Goal: Task Accomplishment & Management: Complete application form

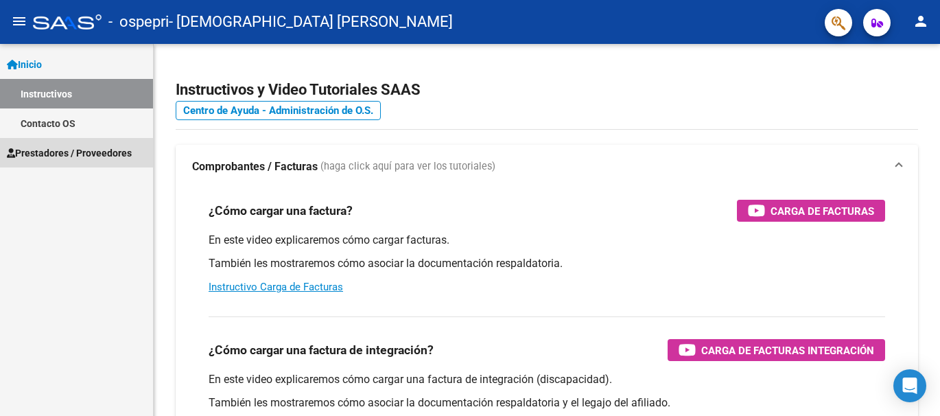
click at [56, 154] on span "Prestadores / Proveedores" at bounding box center [69, 152] width 125 height 15
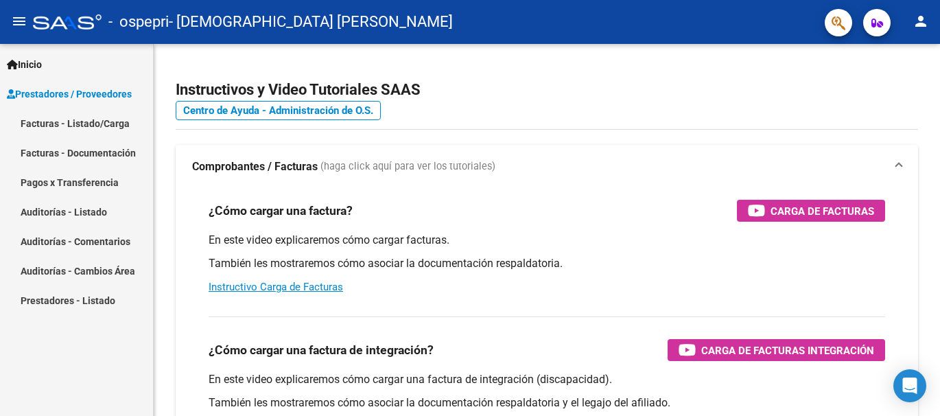
click at [75, 126] on link "Facturas - Listado/Carga" at bounding box center [76, 122] width 153 height 29
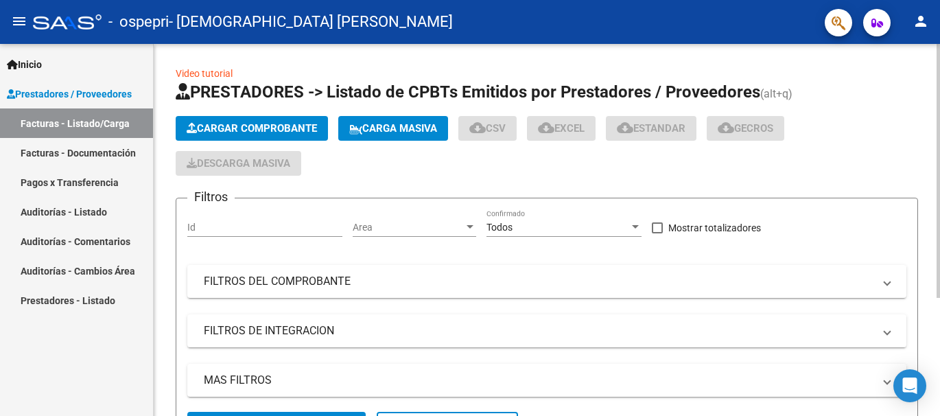
click at [281, 132] on span "Cargar Comprobante" at bounding box center [252, 128] width 130 height 12
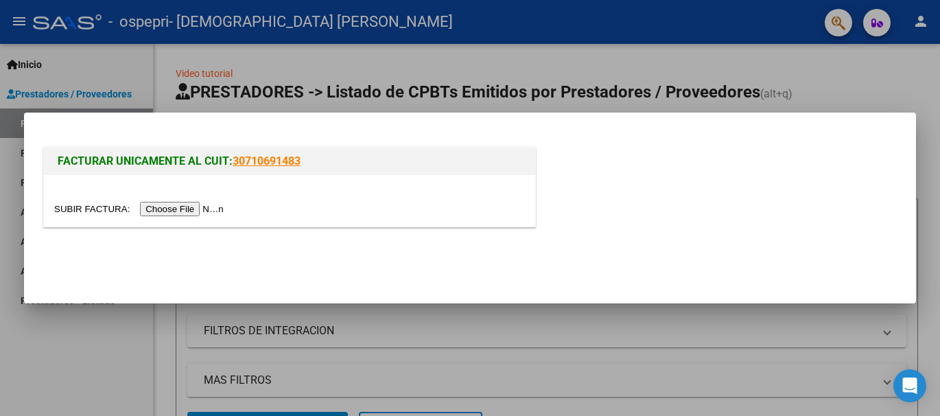
click at [211, 205] on input "file" at bounding box center [141, 209] width 174 height 14
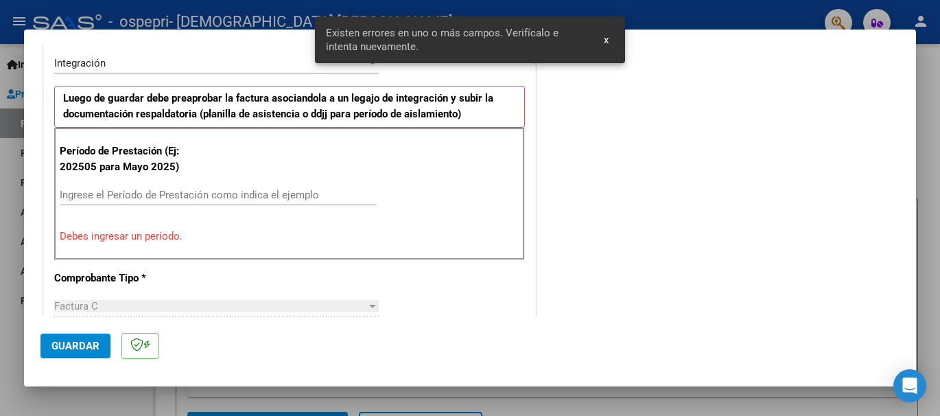
scroll to position [342, 0]
click at [91, 198] on input "Ingrese el Período de Prestación como indica el ejemplo" at bounding box center [218, 195] width 317 height 12
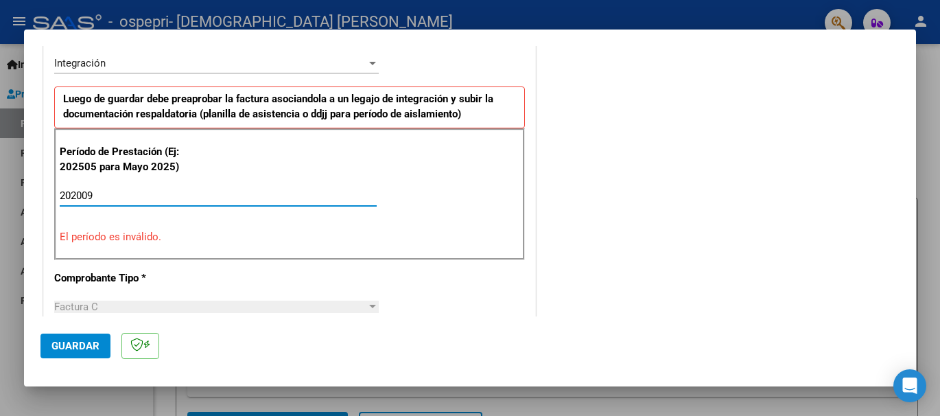
click at [81, 193] on input "202009" at bounding box center [218, 195] width 317 height 12
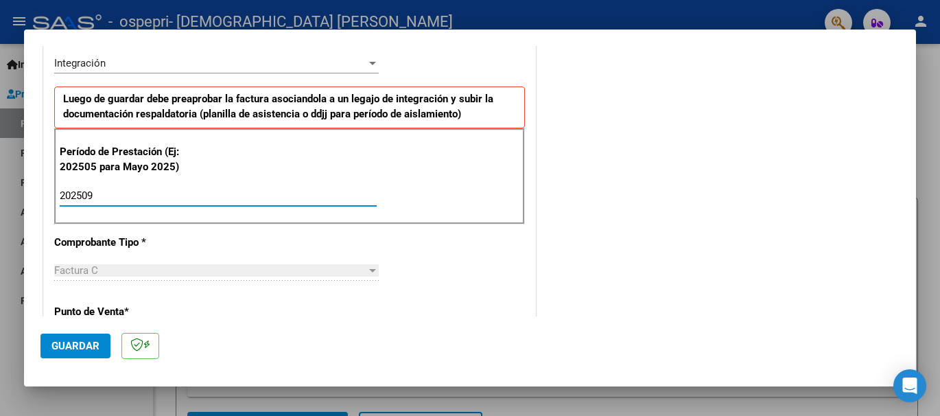
type input "202509"
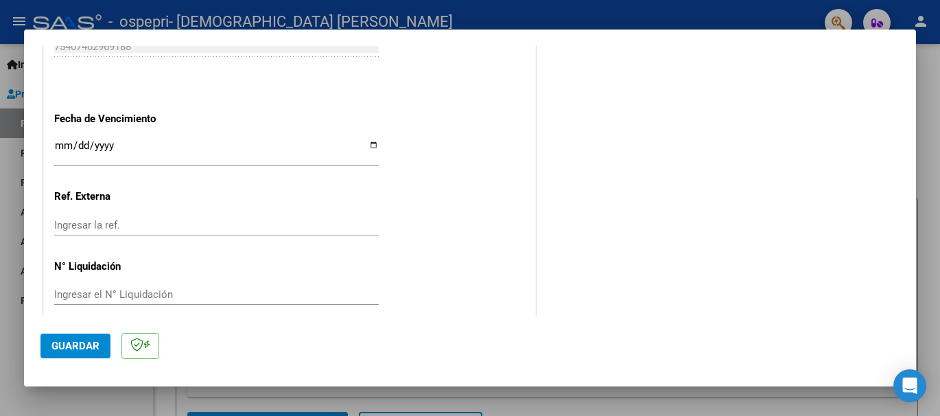
scroll to position [937, 0]
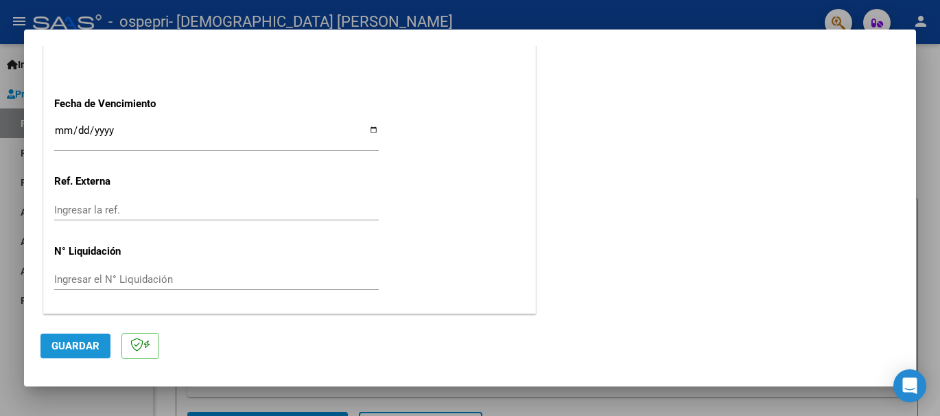
click at [75, 348] on span "Guardar" at bounding box center [75, 346] width 48 height 12
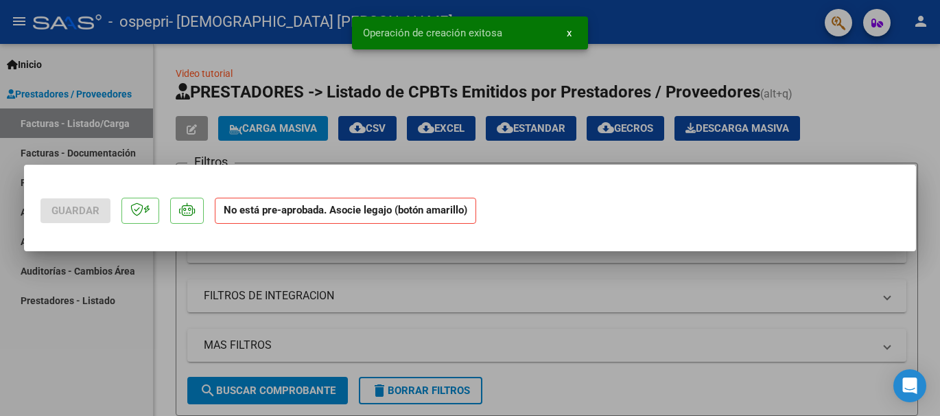
scroll to position [0, 0]
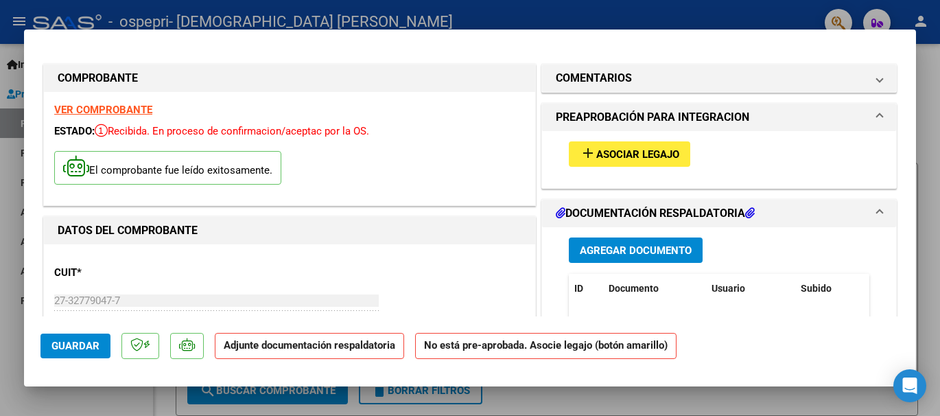
click at [632, 148] on span "Asociar Legajo" at bounding box center [637, 154] width 83 height 12
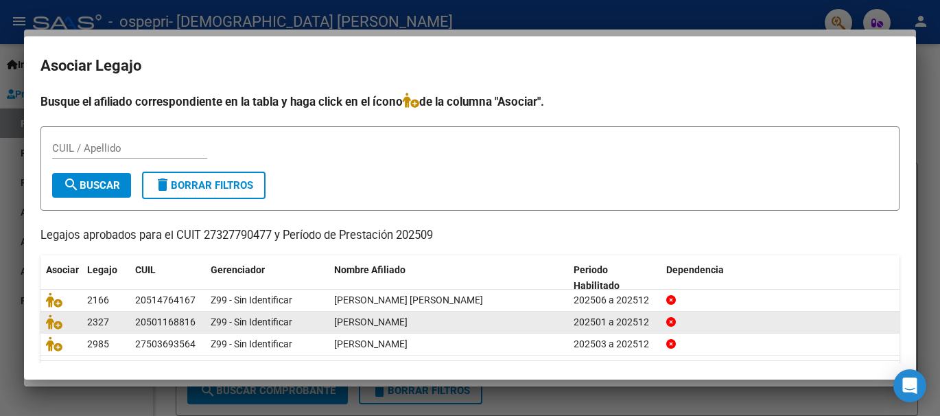
click at [551, 322] on div "[PERSON_NAME]" at bounding box center [448, 322] width 228 height 16
click at [57, 324] on icon at bounding box center [54, 321] width 16 height 15
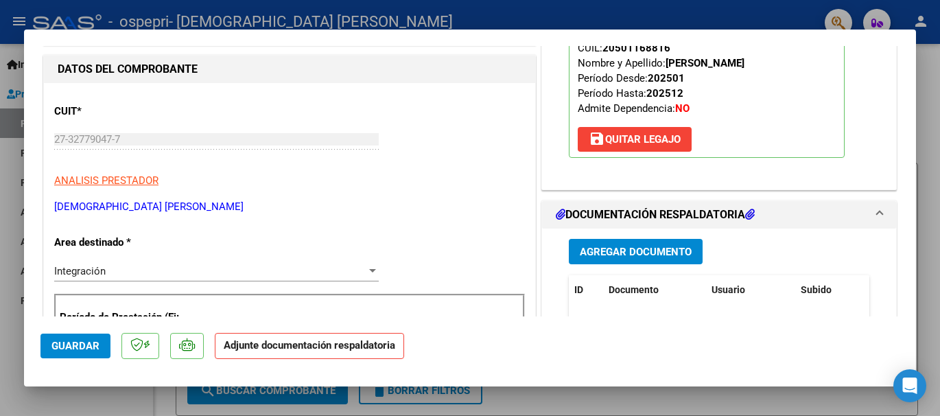
scroll to position [219, 0]
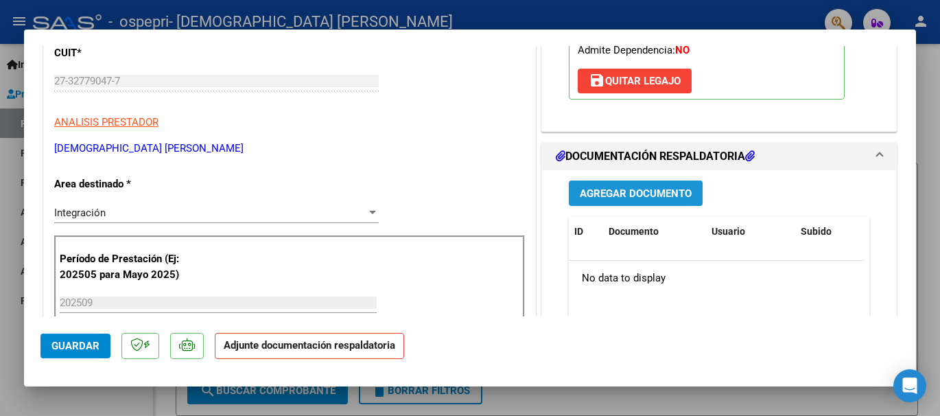
click at [612, 193] on span "Agregar Documento" at bounding box center [636, 193] width 112 height 12
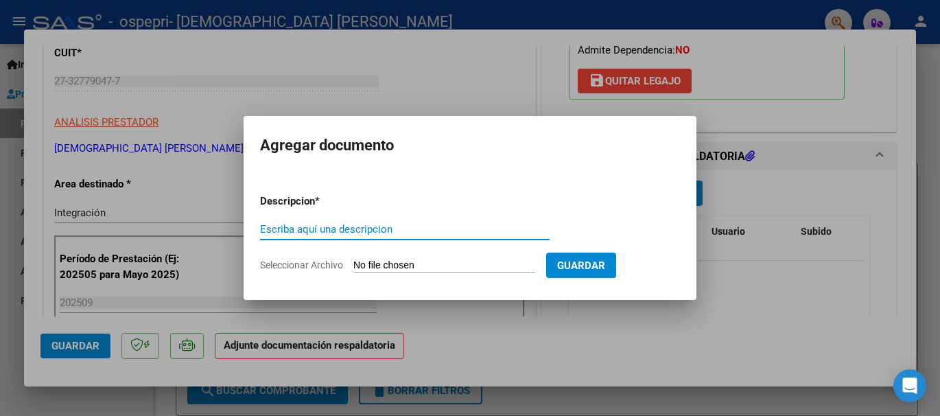
click at [369, 264] on input "Seleccionar Archivo" at bounding box center [444, 265] width 182 height 13
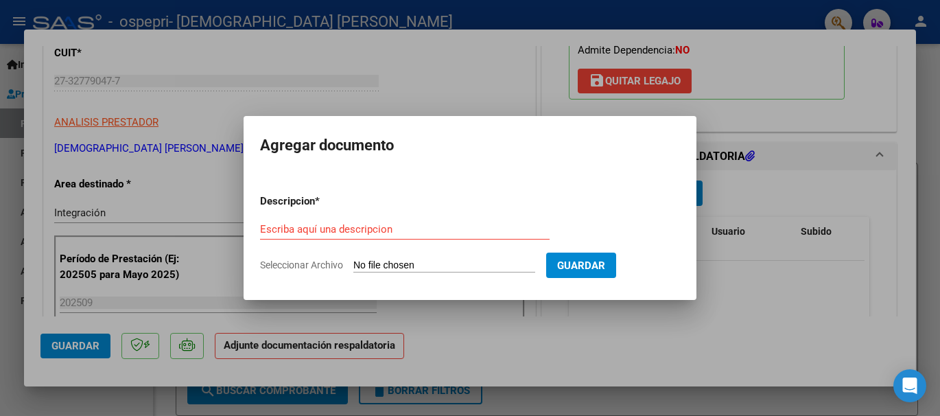
type input "C:\fakepath\Asistencia septiembre [PERSON_NAME].pdf"
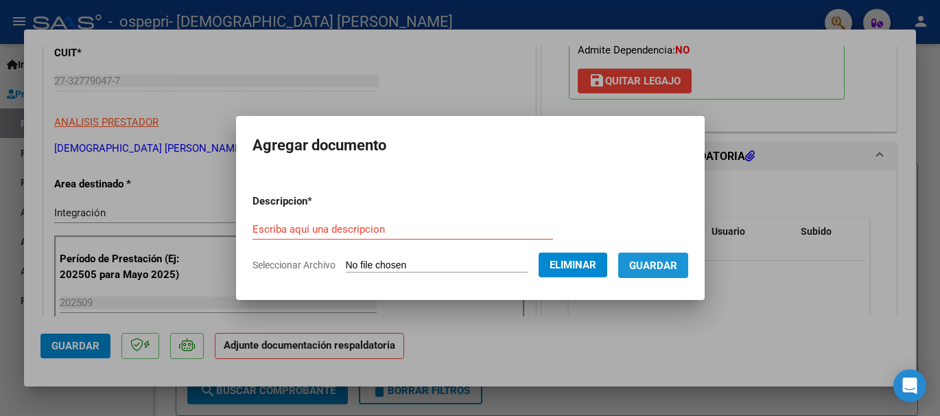
click at [661, 274] on button "Guardar" at bounding box center [653, 264] width 70 height 25
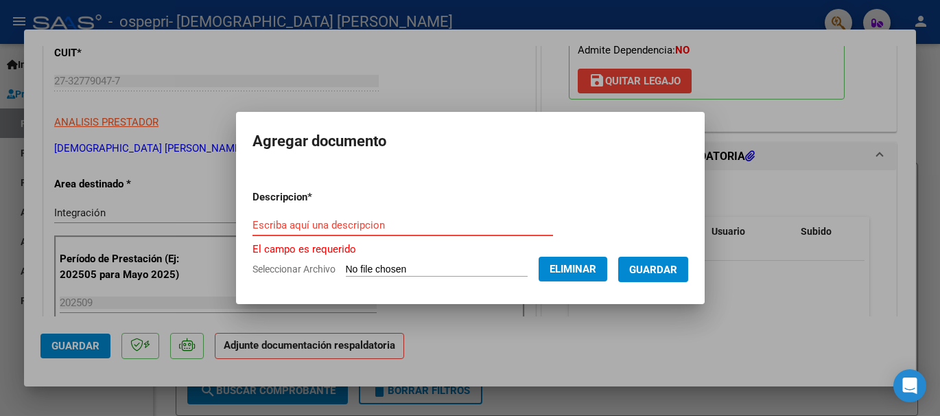
click at [259, 227] on input "Escriba aquí una descripcion" at bounding box center [402, 225] width 300 height 12
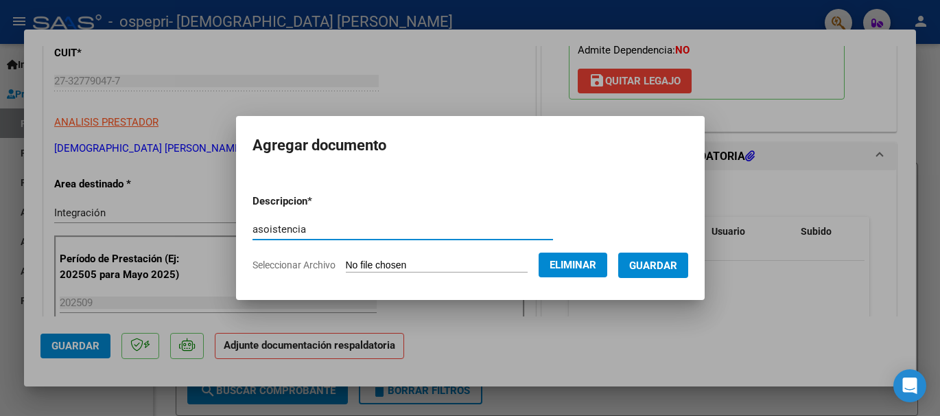
type input "asoistencia"
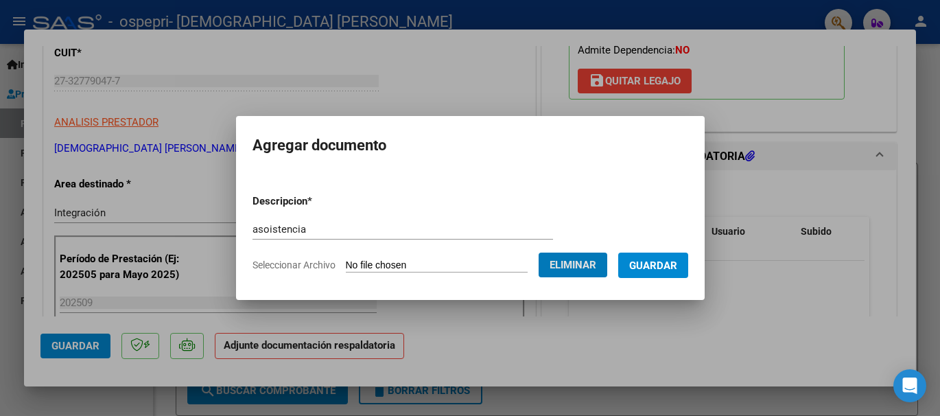
click button "Eliminar" at bounding box center [572, 264] width 69 height 25
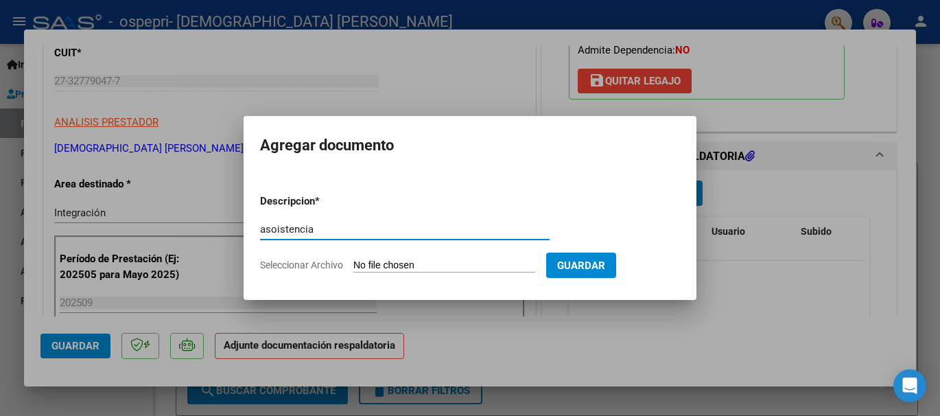
click at [324, 235] on input "asoistencia" at bounding box center [404, 229] width 289 height 12
click at [277, 229] on input "asoistencia [PERSON_NAME]" at bounding box center [404, 229] width 289 height 12
type input "Asistencia [PERSON_NAME]"
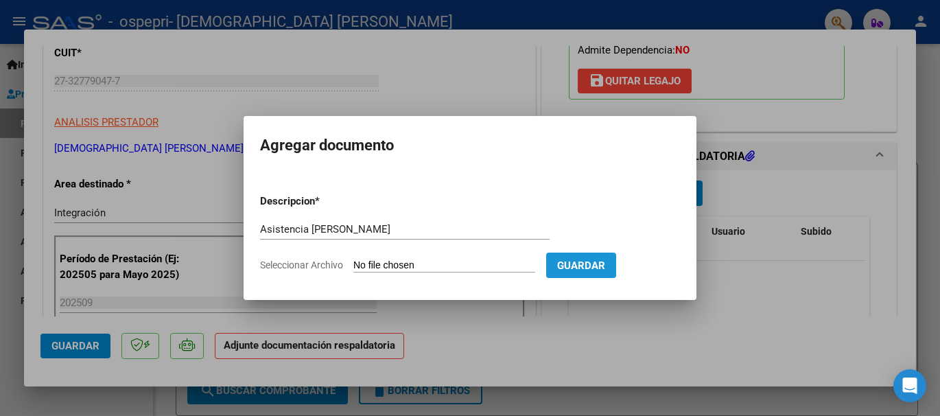
click at [597, 261] on span "Guardar" at bounding box center [581, 265] width 48 height 12
click at [377, 263] on input "Seleccionar Archivo" at bounding box center [444, 265] width 182 height 13
type input "C:\fakepath\Asistencia septiembre [PERSON_NAME].pdf"
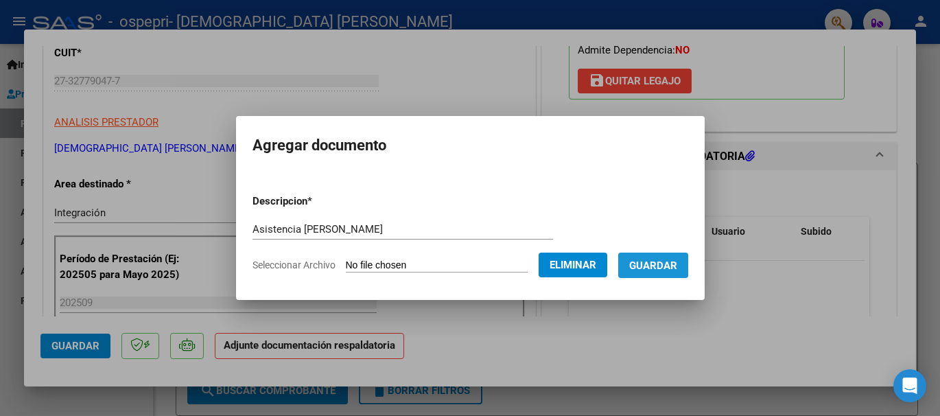
click at [663, 263] on span "Guardar" at bounding box center [653, 265] width 48 height 12
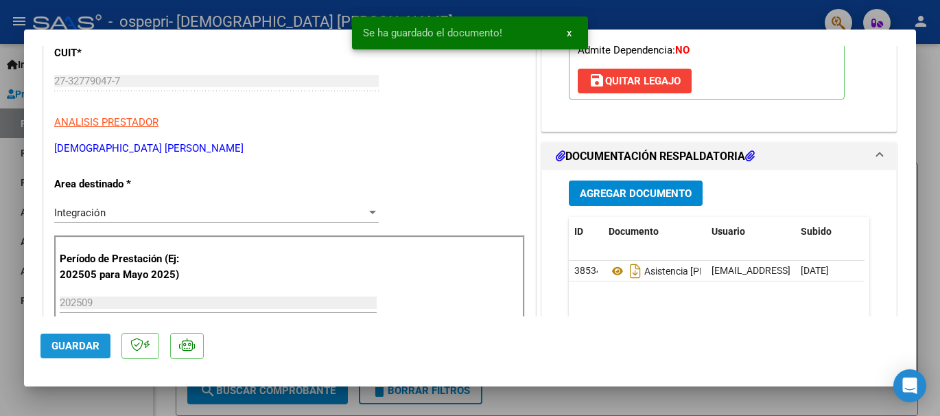
click at [71, 340] on span "Guardar" at bounding box center [75, 346] width 48 height 12
click at [569, 35] on span "x" at bounding box center [569, 33] width 5 height 12
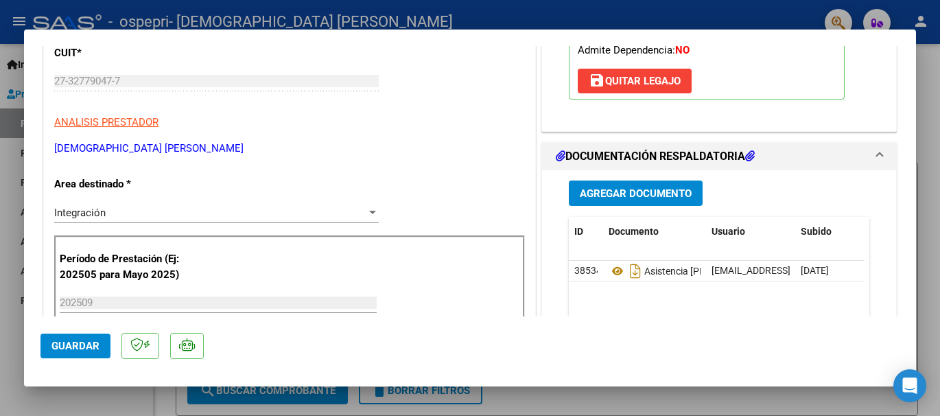
click at [3, 147] on div at bounding box center [470, 208] width 940 height 416
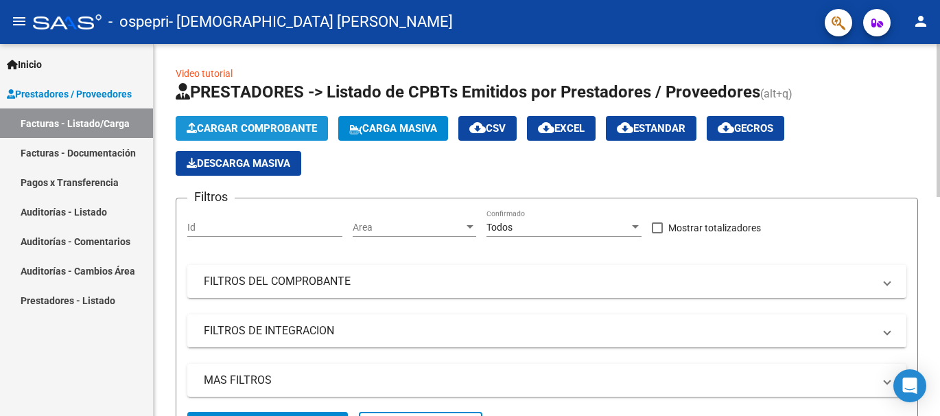
click at [256, 126] on span "Cargar Comprobante" at bounding box center [252, 128] width 130 height 12
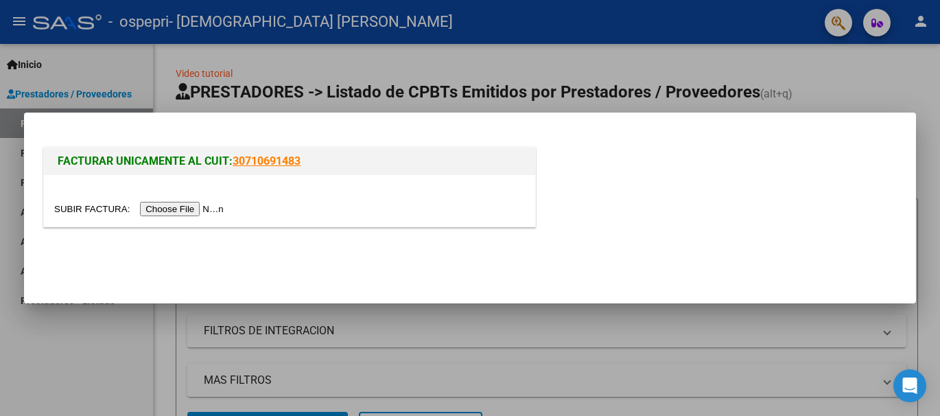
click at [204, 209] on input "file" at bounding box center [141, 209] width 174 height 14
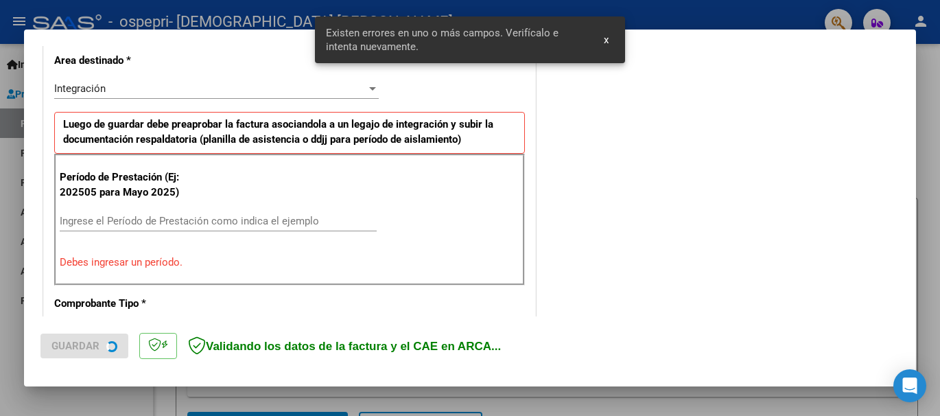
scroll to position [342, 0]
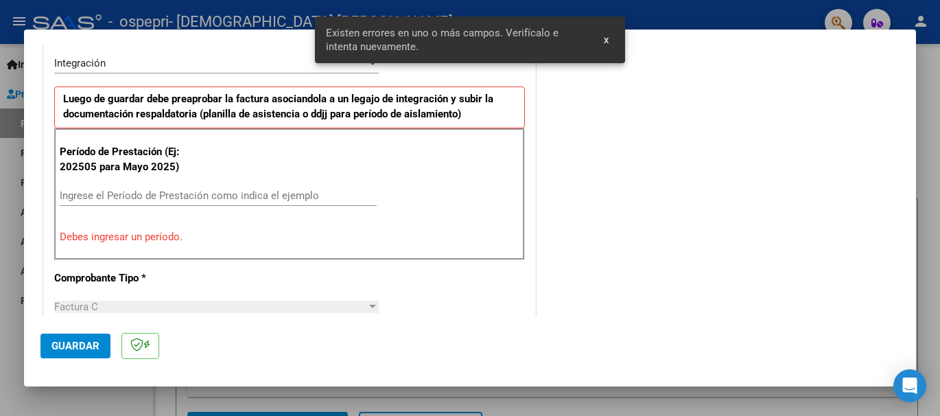
click at [106, 193] on input "Ingrese el Período de Prestación como indica el ejemplo" at bounding box center [218, 195] width 317 height 12
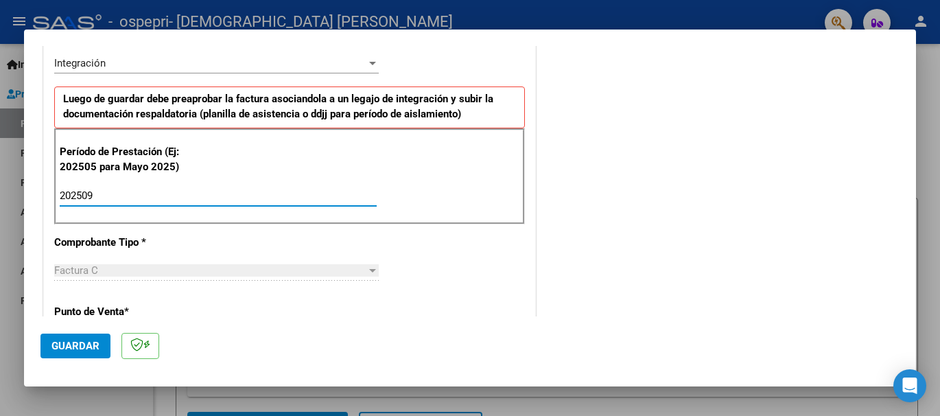
type input "202509"
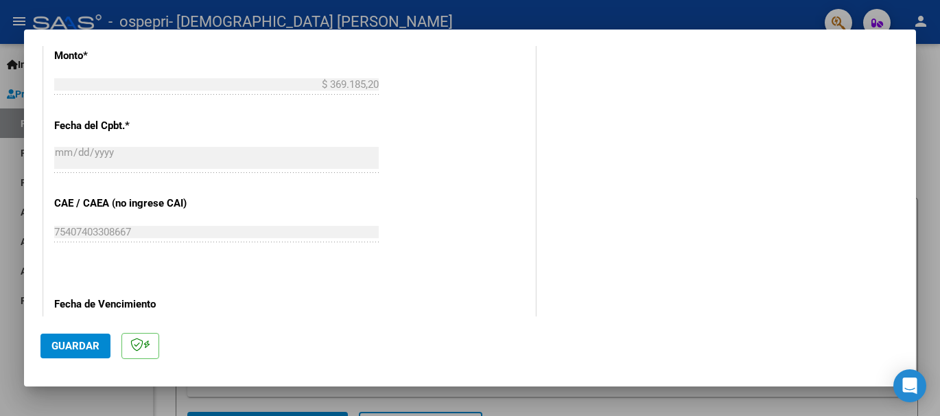
scroll to position [937, 0]
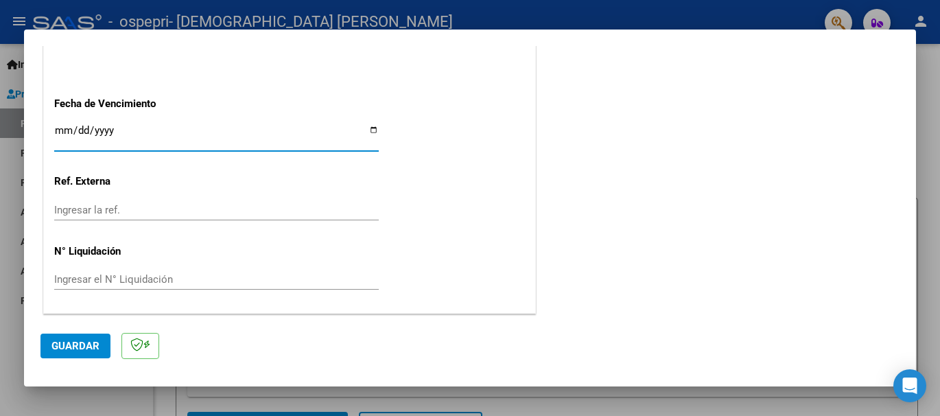
click at [62, 130] on input "Ingresar la fecha" at bounding box center [216, 136] width 324 height 22
click at [370, 128] on input "Ingresar la fecha" at bounding box center [216, 136] width 324 height 22
type input "[DATE]"
click at [86, 342] on span "Guardar" at bounding box center [75, 346] width 48 height 12
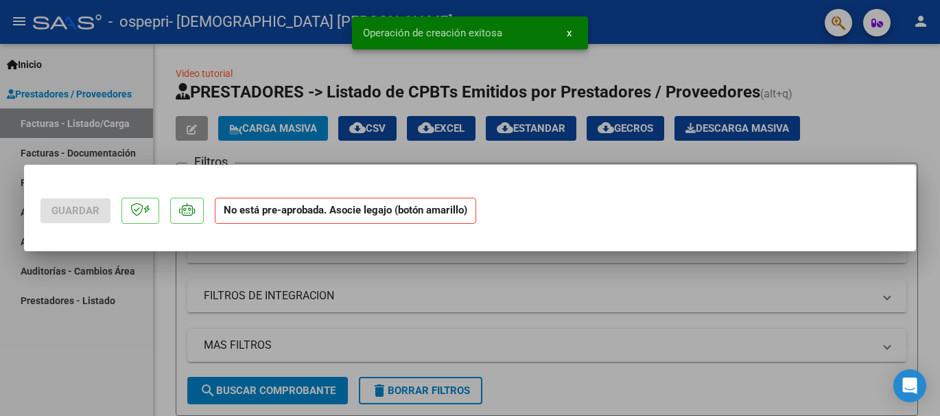
scroll to position [0, 0]
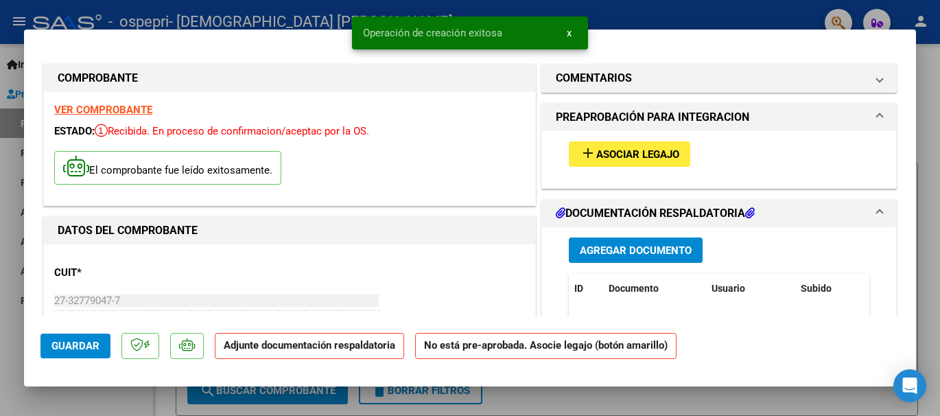
click at [637, 154] on span "Asociar Legajo" at bounding box center [637, 154] width 83 height 12
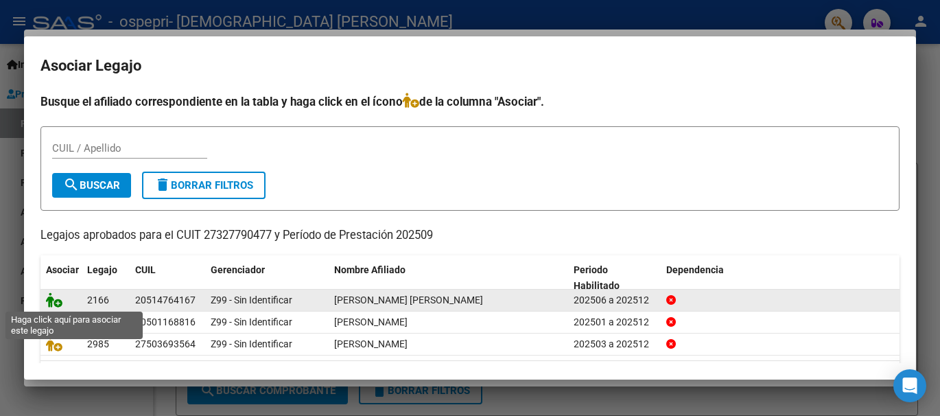
click at [58, 302] on icon at bounding box center [54, 299] width 16 height 15
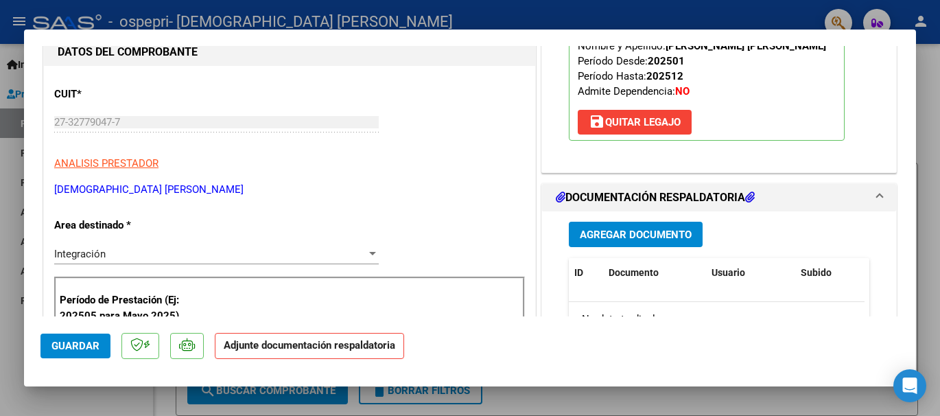
scroll to position [192, 0]
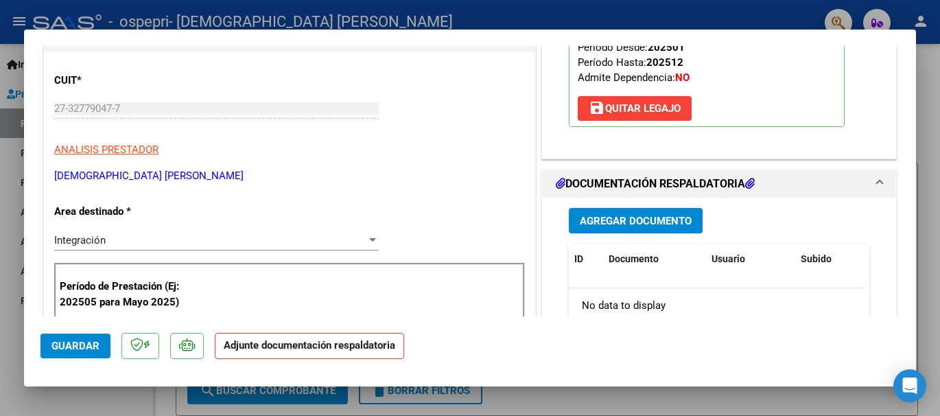
click at [624, 218] on span "Agregar Documento" at bounding box center [636, 221] width 112 height 12
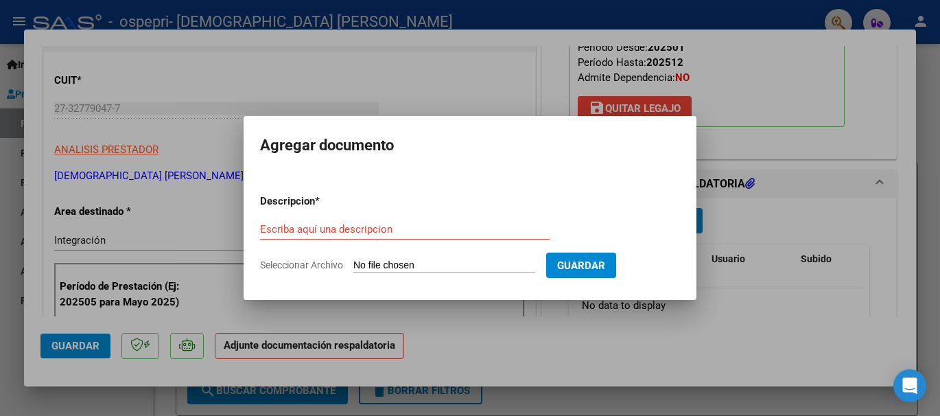
click at [394, 267] on input "Seleccionar Archivo" at bounding box center [444, 265] width 182 height 13
type input "C:\fakepath\Asistencia [PERSON_NAME] septiembre.pdf"
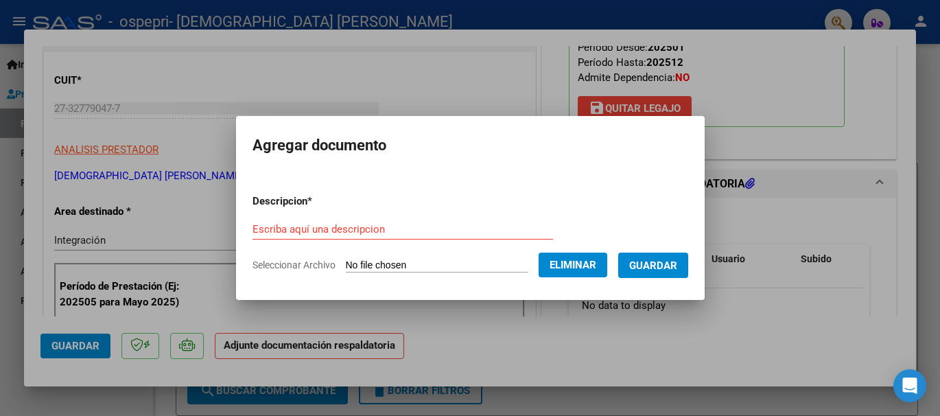
click at [316, 217] on form "Descripcion * Escriba aquí una descripcion Seleccionar Archivo Eliminar Guardar" at bounding box center [470, 233] width 436 height 100
click at [312, 227] on input "Escriba aquí una descripcion" at bounding box center [402, 229] width 300 height 12
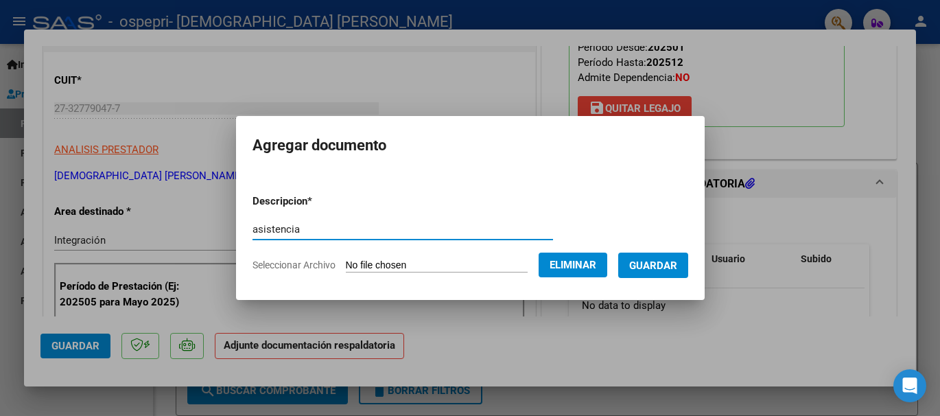
type input "asistencia"
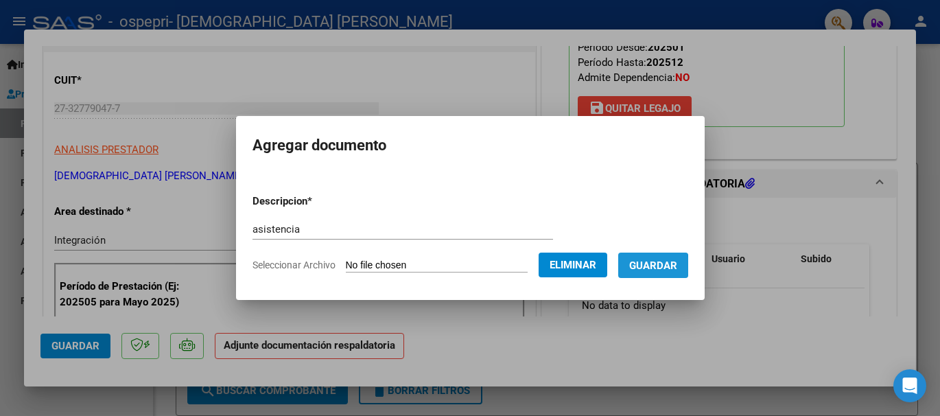
click at [647, 266] on span "Guardar" at bounding box center [653, 265] width 48 height 12
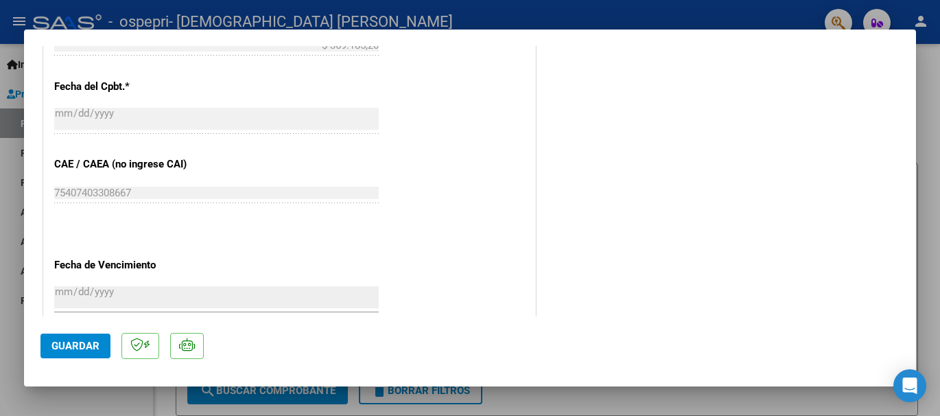
scroll to position [779, 0]
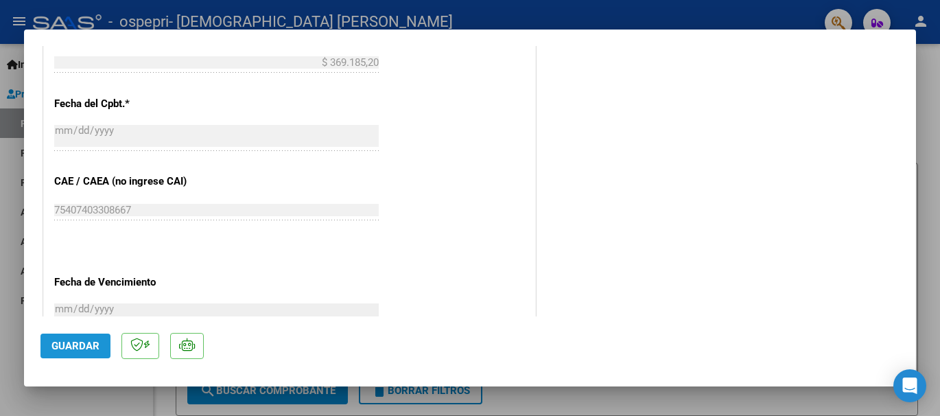
click at [83, 353] on button "Guardar" at bounding box center [75, 345] width 70 height 25
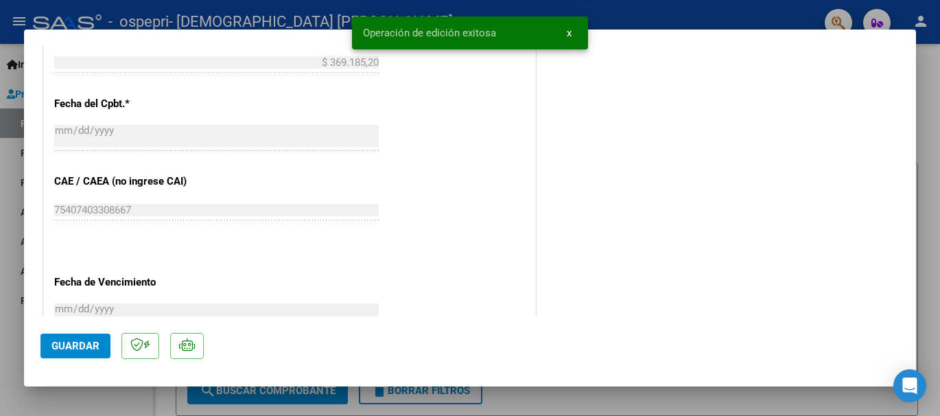
click at [10, 150] on div at bounding box center [470, 208] width 940 height 416
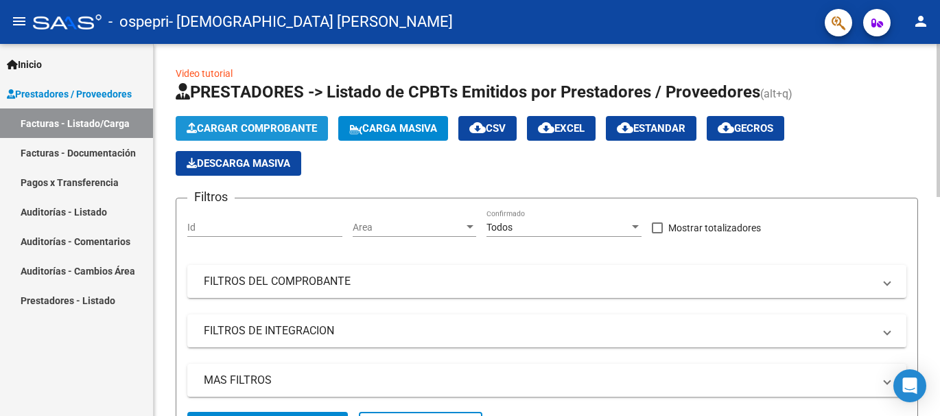
click at [252, 126] on span "Cargar Comprobante" at bounding box center [252, 128] width 130 height 12
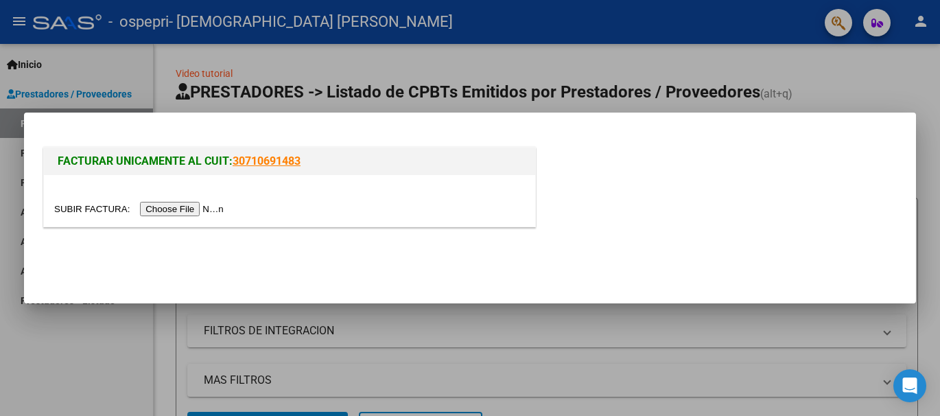
click at [213, 210] on input "file" at bounding box center [141, 209] width 174 height 14
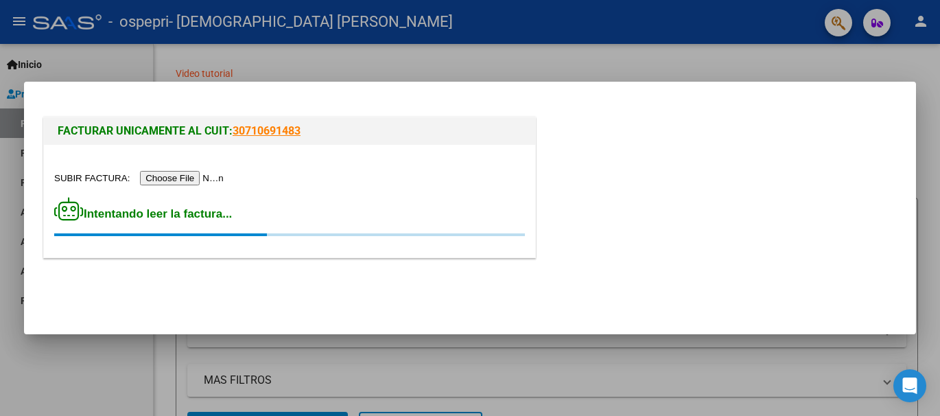
click at [208, 180] on input "file" at bounding box center [141, 178] width 174 height 14
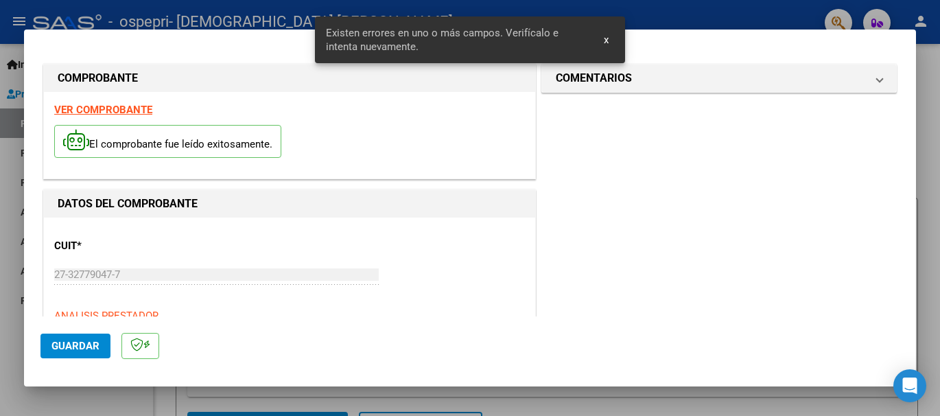
scroll to position [342, 0]
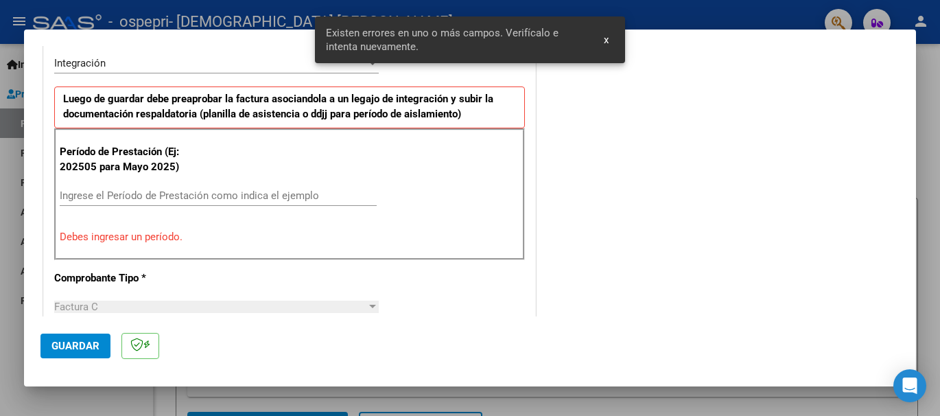
click at [123, 195] on input "Ingrese el Período de Prestación como indica el ejemplo" at bounding box center [218, 195] width 317 height 12
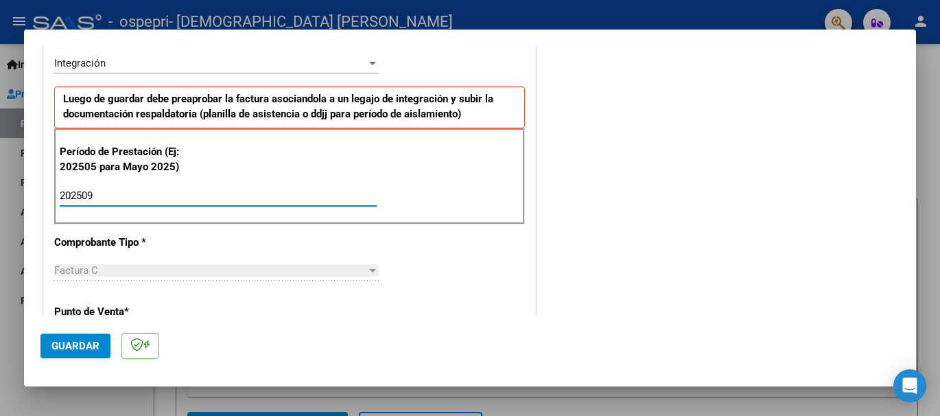
type input "202509"
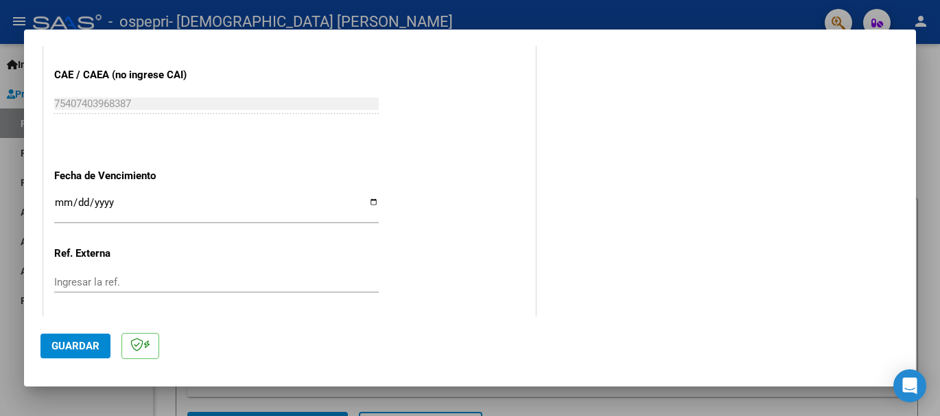
scroll to position [937, 0]
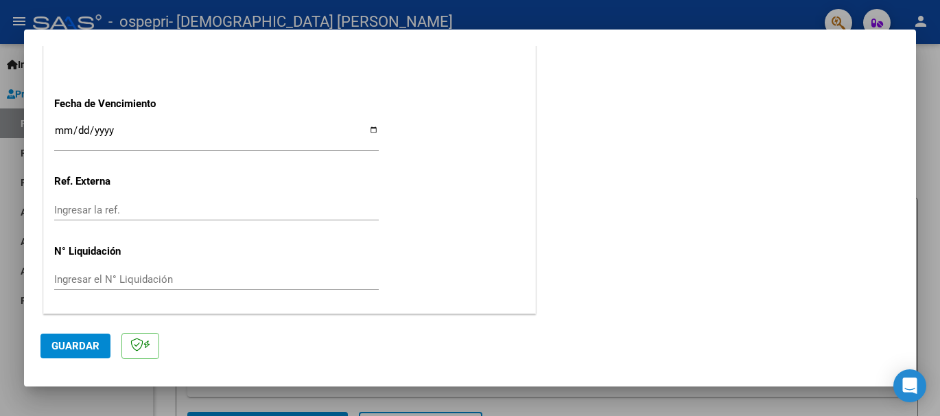
click at [71, 128] on input "Ingresar la fecha" at bounding box center [216, 136] width 324 height 22
click at [365, 126] on input "Ingresar la fecha" at bounding box center [216, 136] width 324 height 22
type input "[DATE]"
click at [84, 344] on span "Guardar" at bounding box center [75, 346] width 48 height 12
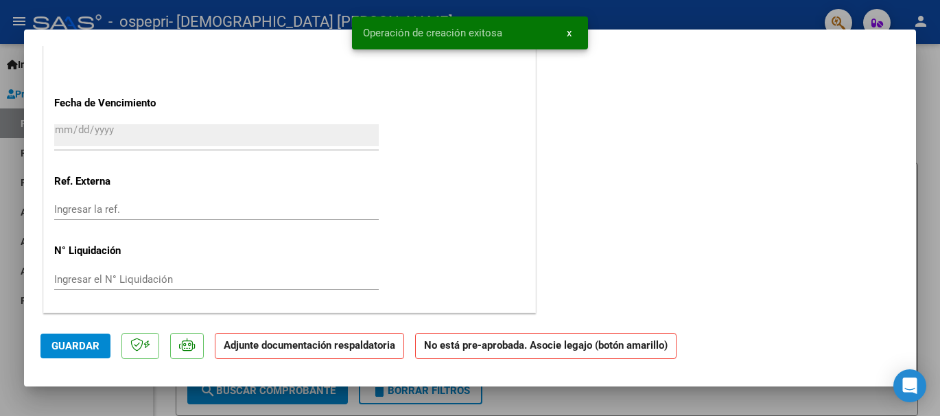
scroll to position [0, 0]
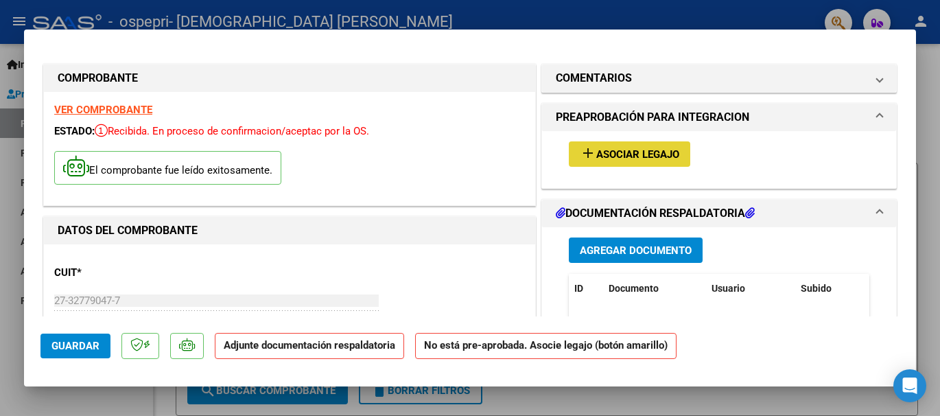
click at [653, 153] on span "Asociar Legajo" at bounding box center [637, 154] width 83 height 12
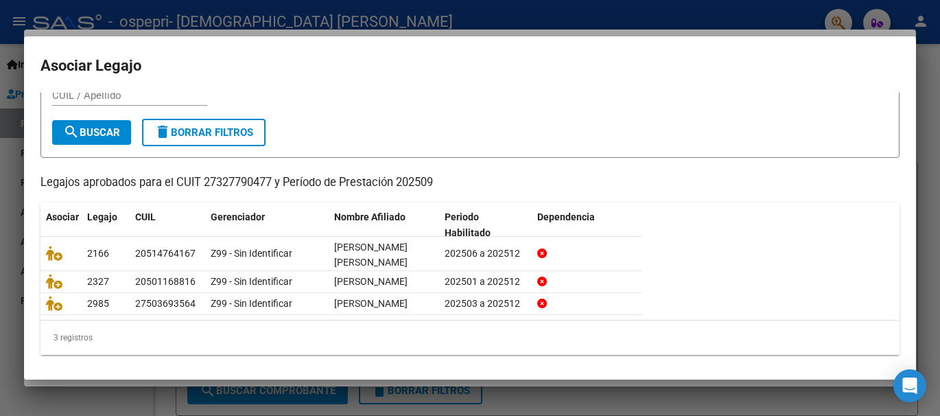
scroll to position [53, 0]
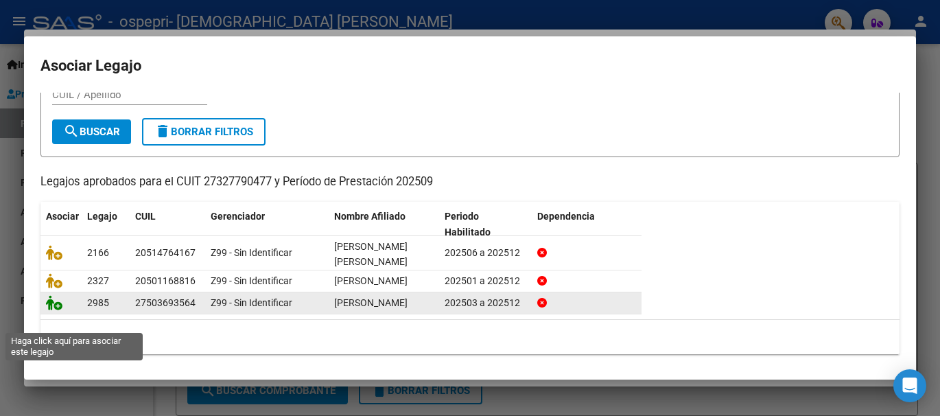
click at [58, 310] on icon at bounding box center [54, 302] width 16 height 15
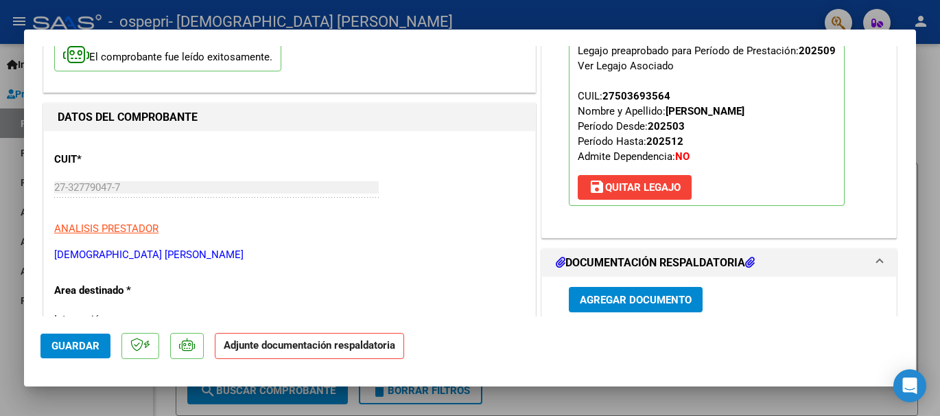
scroll to position [134, 0]
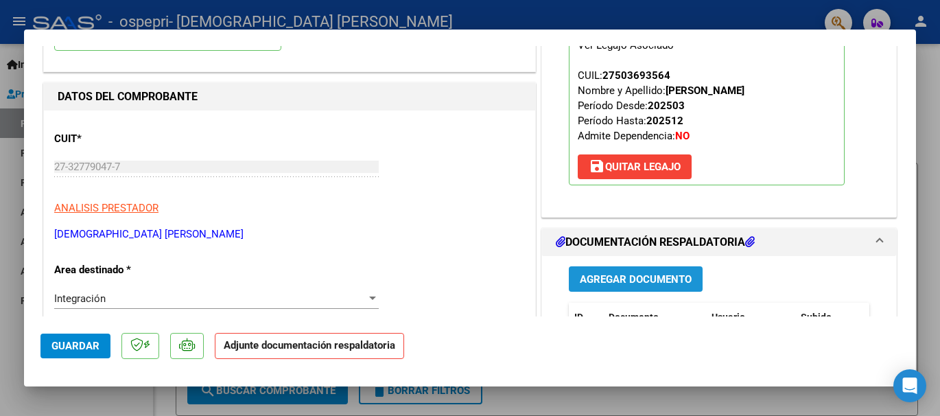
click at [614, 279] on span "Agregar Documento" at bounding box center [636, 279] width 112 height 12
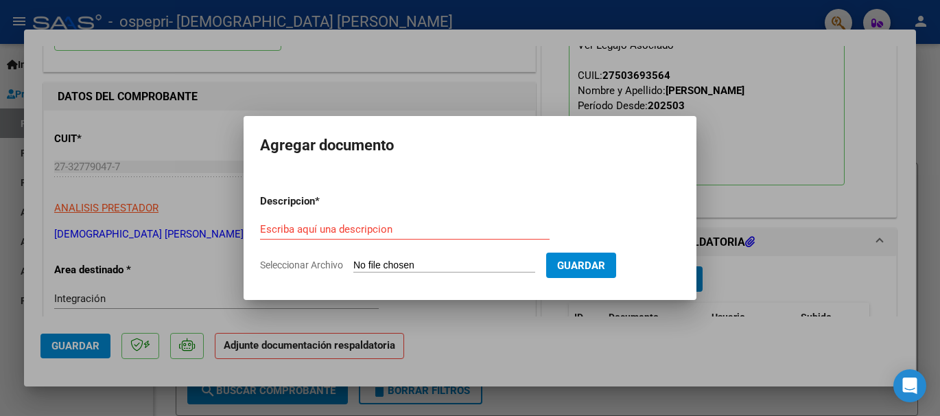
click at [399, 267] on input "Seleccionar Archivo" at bounding box center [444, 265] width 182 height 13
type input "C:\fakepath\Asistencia [PERSON_NAME].pdf"
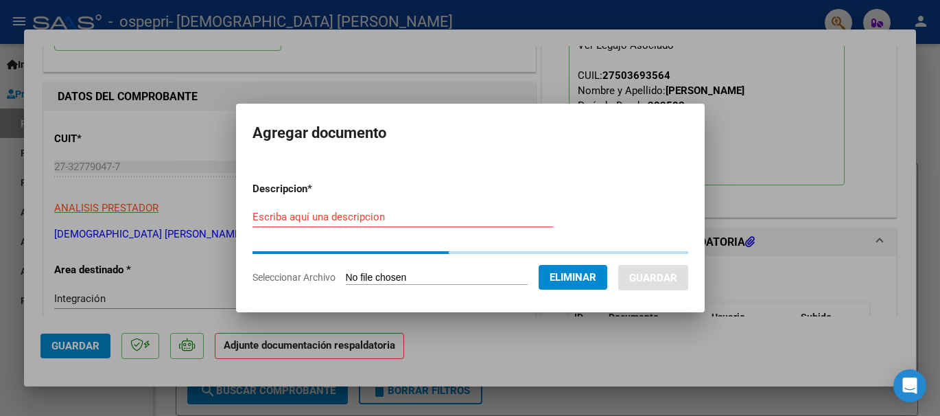
click at [347, 219] on input "Escriba aquí una descripcion" at bounding box center [402, 217] width 300 height 12
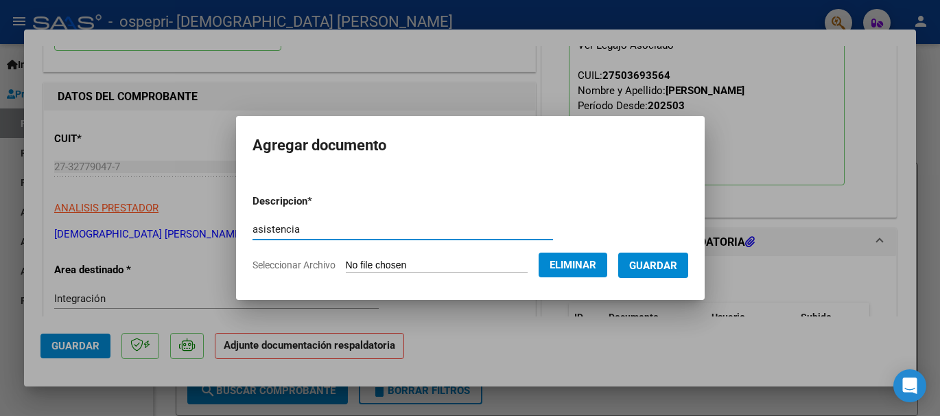
type input "asistencia"
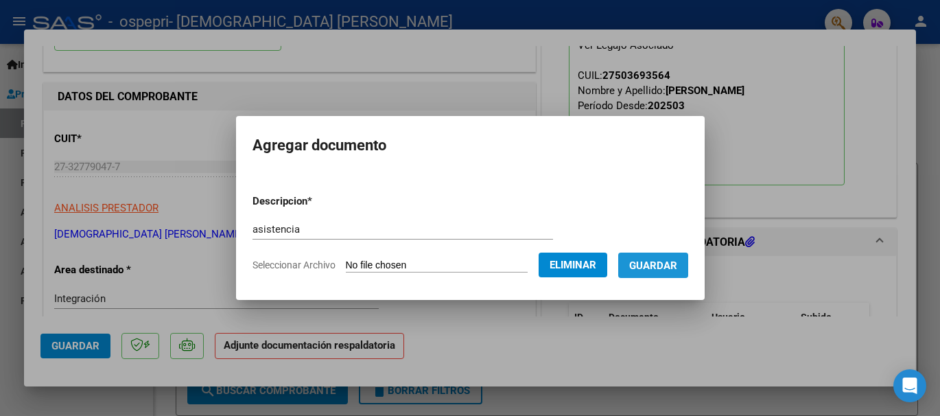
click at [676, 261] on span "Guardar" at bounding box center [653, 265] width 48 height 12
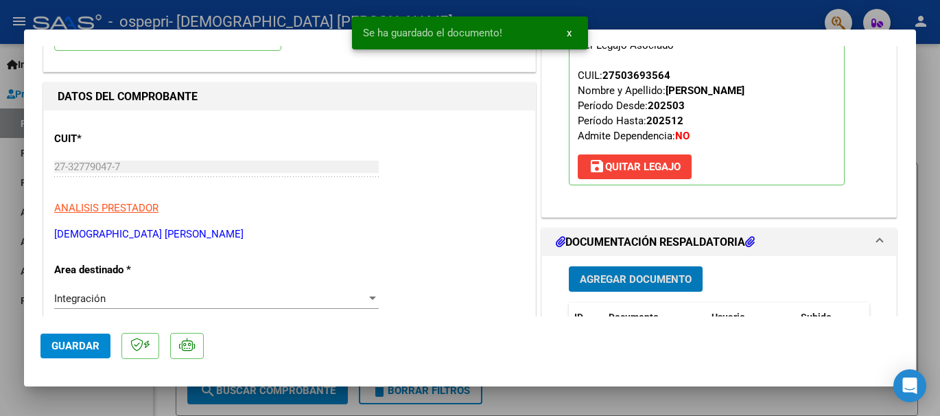
click at [75, 346] on span "Guardar" at bounding box center [75, 346] width 48 height 12
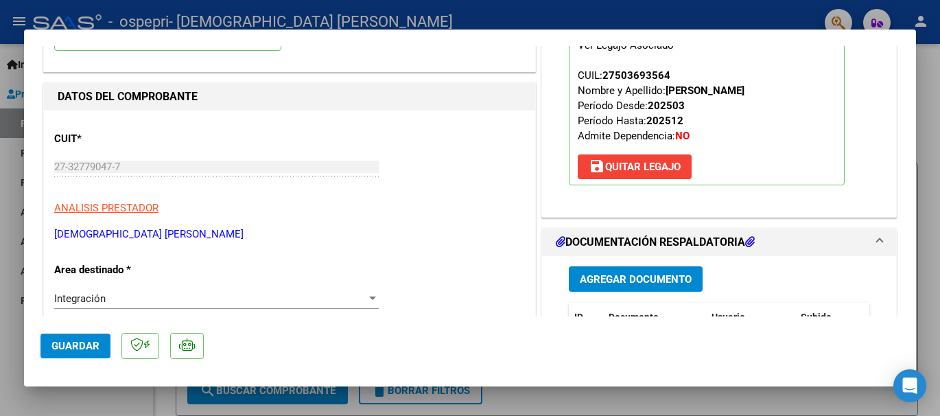
click at [4, 147] on div at bounding box center [470, 208] width 940 height 416
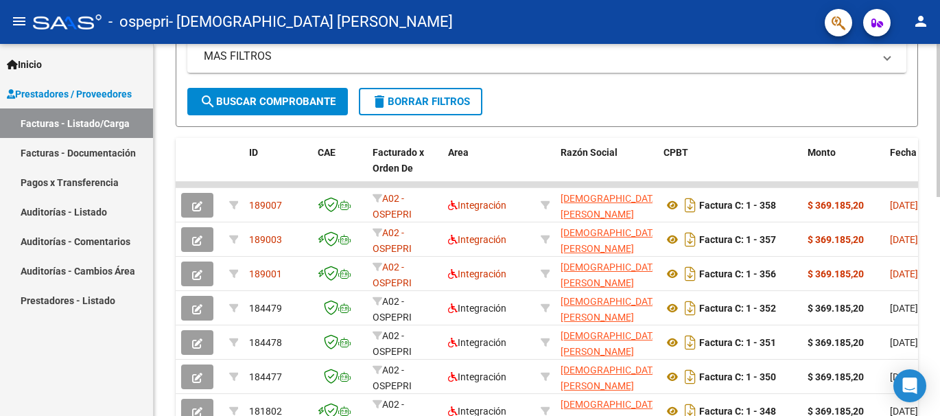
scroll to position [335, 0]
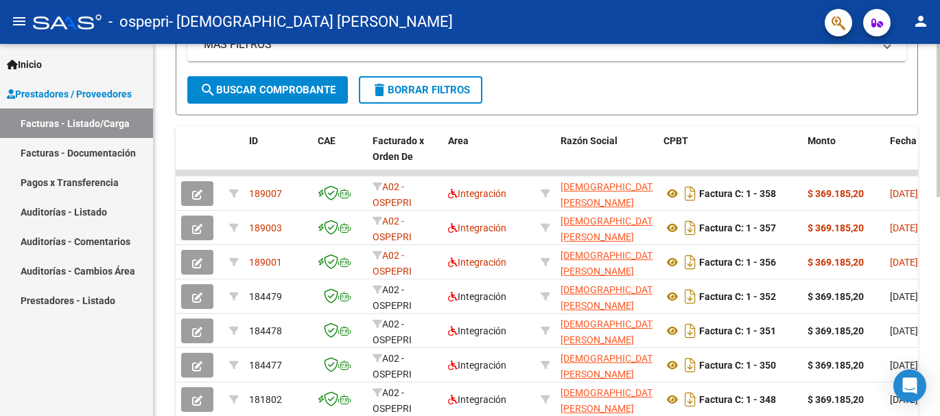
click at [923, 217] on div "Video tutorial PRESTADORES -> Listado de CPBTs Emitidos por Prestadores / Prove…" at bounding box center [548, 155] width 789 height 894
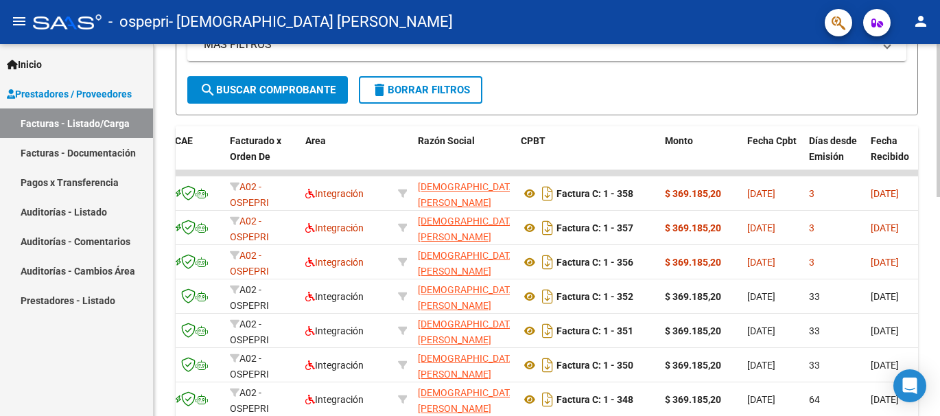
drag, startPoint x: 876, startPoint y: 228, endPoint x: 939, endPoint y: 215, distance: 64.3
click at [939, 215] on div "Video tutorial PRESTADORES -> Listado de CPBTs Emitidos por Prestadores / Prove…" at bounding box center [548, 155] width 789 height 894
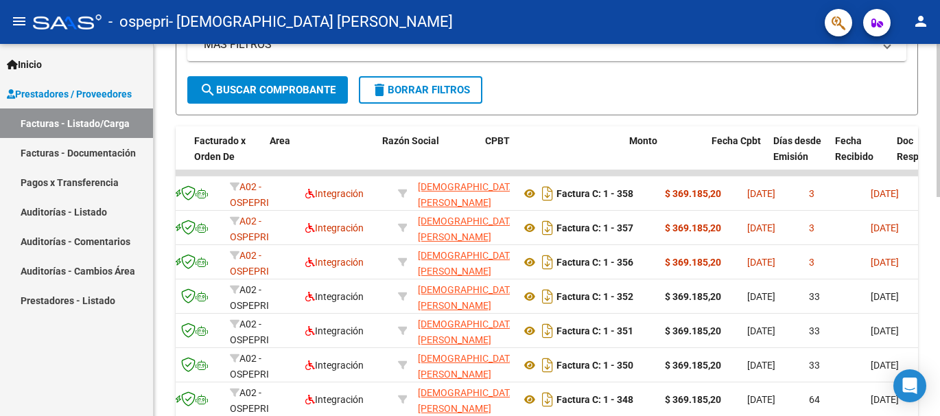
scroll to position [0, 178]
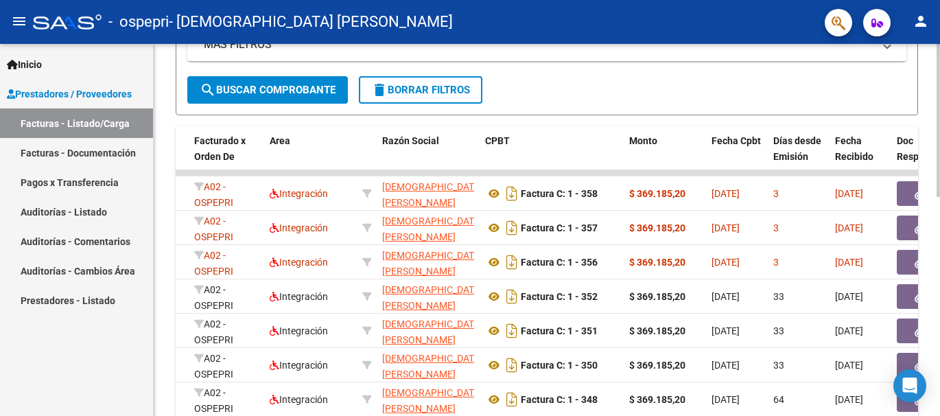
click at [939, 216] on div at bounding box center [937, 261] width 3 height 153
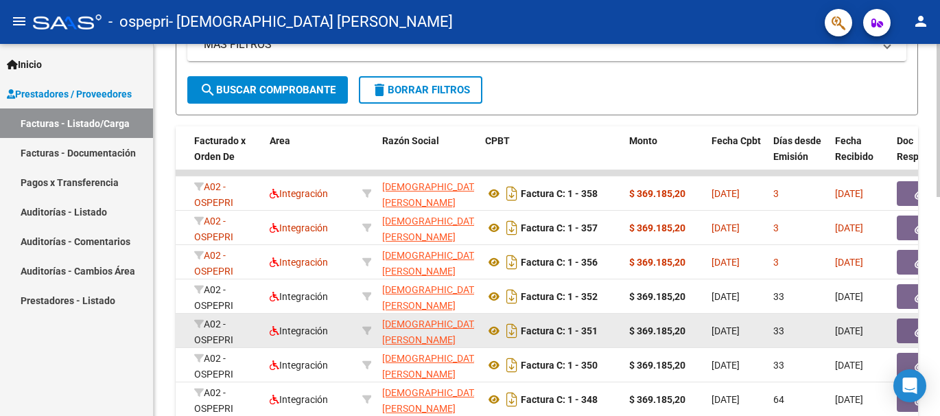
click at [806, 328] on div "33" at bounding box center [798, 331] width 51 height 16
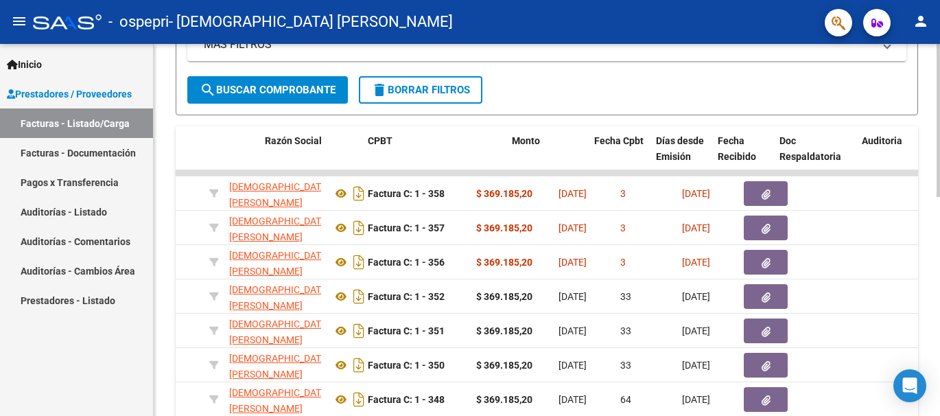
drag, startPoint x: 766, startPoint y: 294, endPoint x: 939, endPoint y: 291, distance: 172.9
click at [939, 291] on div "Video tutorial PRESTADORES -> Listado de CPBTs Emitidos por Prestadores / Prove…" at bounding box center [548, 155] width 789 height 894
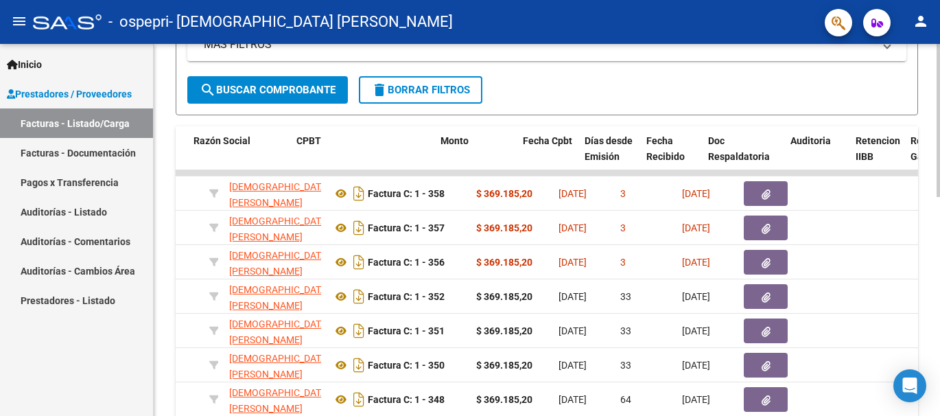
scroll to position [0, 367]
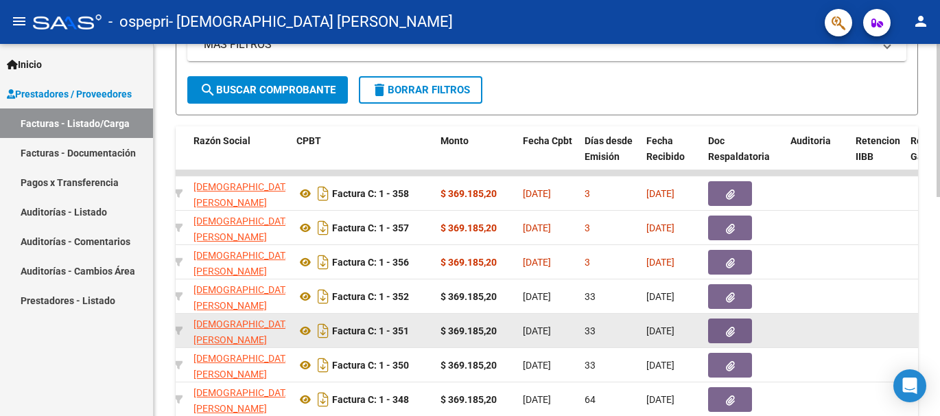
click at [802, 342] on datatable-body-cell at bounding box center [817, 330] width 65 height 34
